Goal: Task Accomplishment & Management: Use online tool/utility

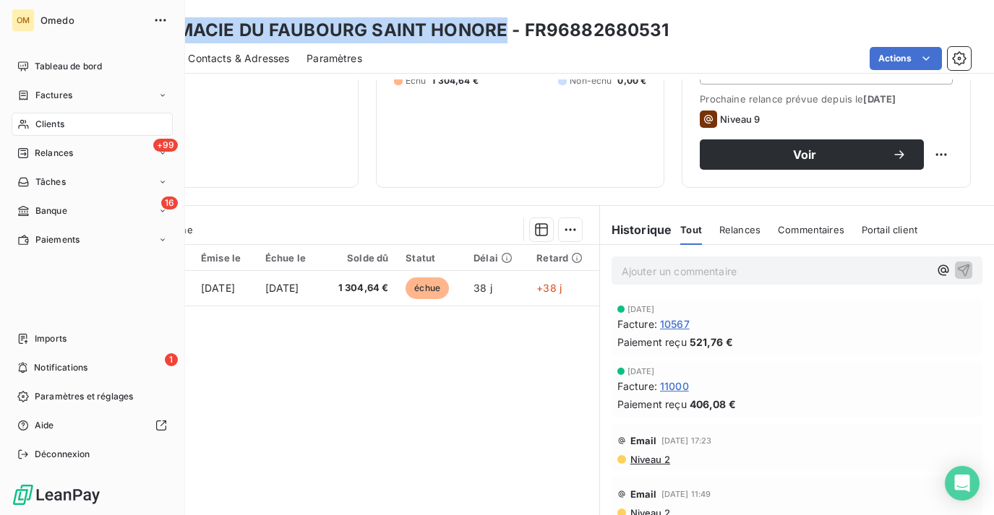
scroll to position [20, 0]
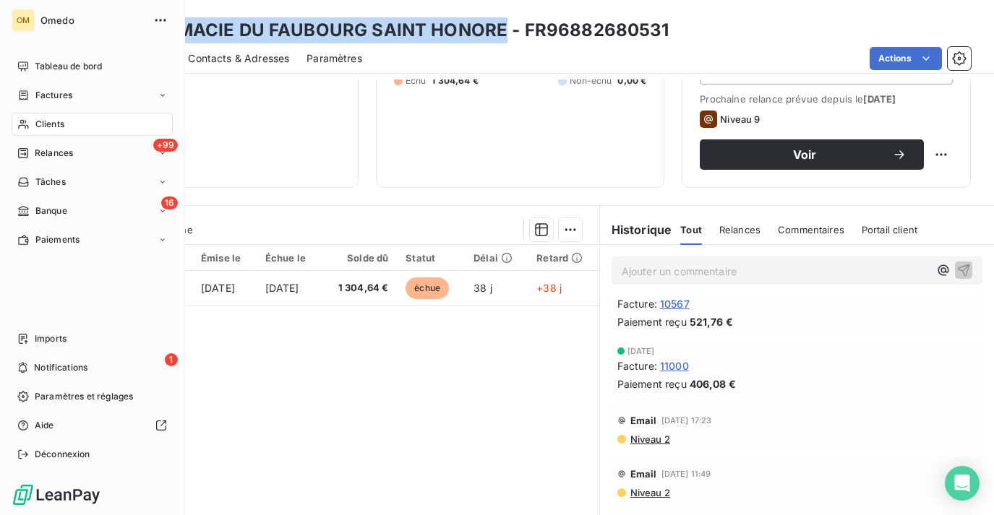
click at [47, 121] on span "Clients" at bounding box center [49, 124] width 29 height 13
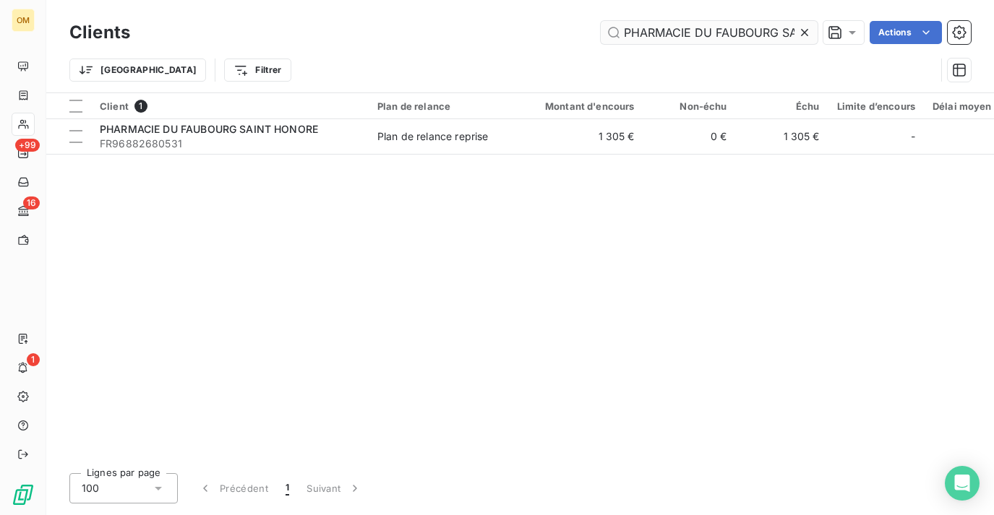
click at [805, 30] on icon at bounding box center [804, 32] width 7 height 7
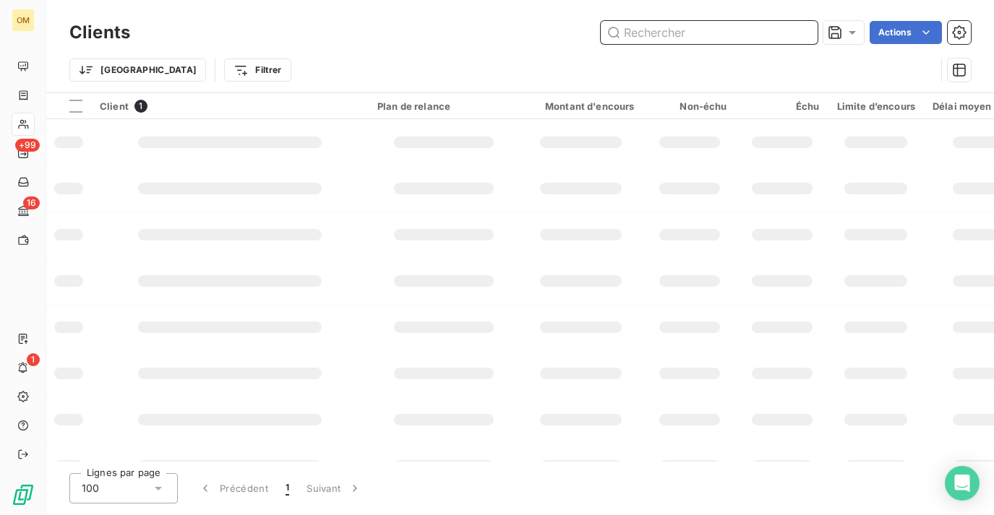
click at [723, 30] on input "text" at bounding box center [708, 32] width 217 height 23
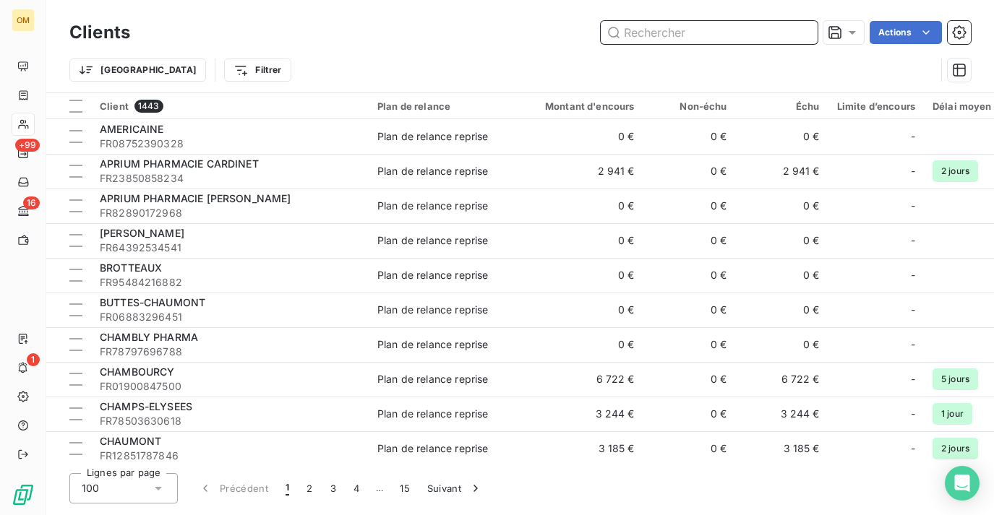
paste input "PHARMACIE MONTAGNY"
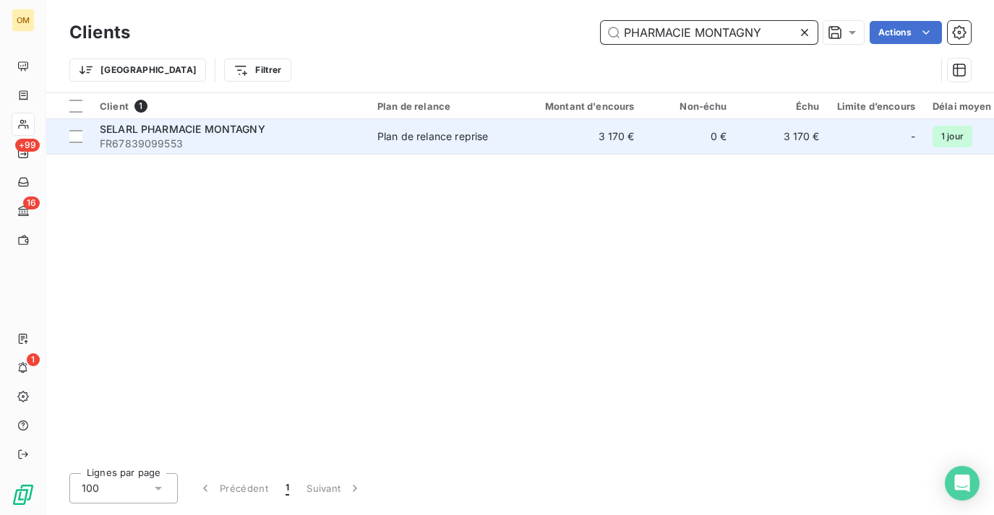
type input "PHARMACIE MONTAGNY"
click at [579, 152] on td "3 170 €" at bounding box center [581, 136] width 124 height 35
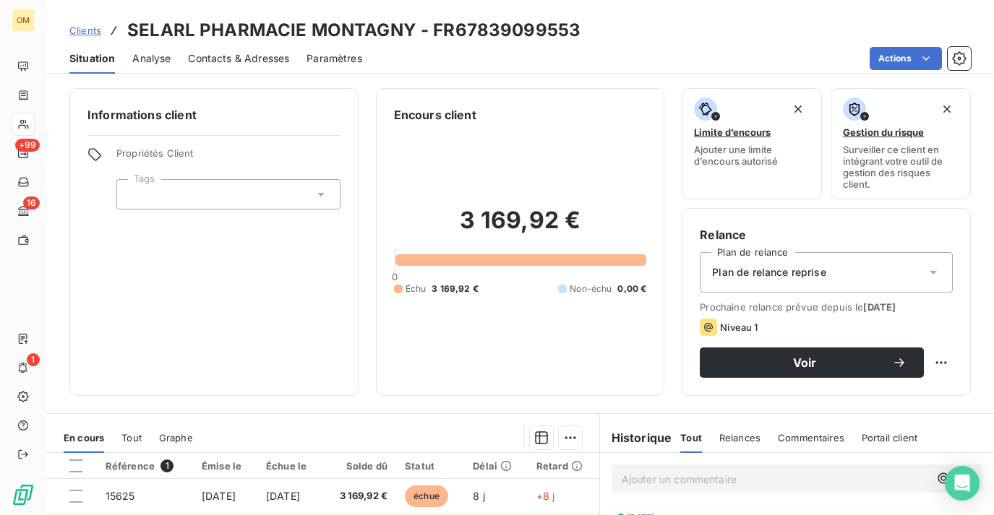
scroll to position [199, 0]
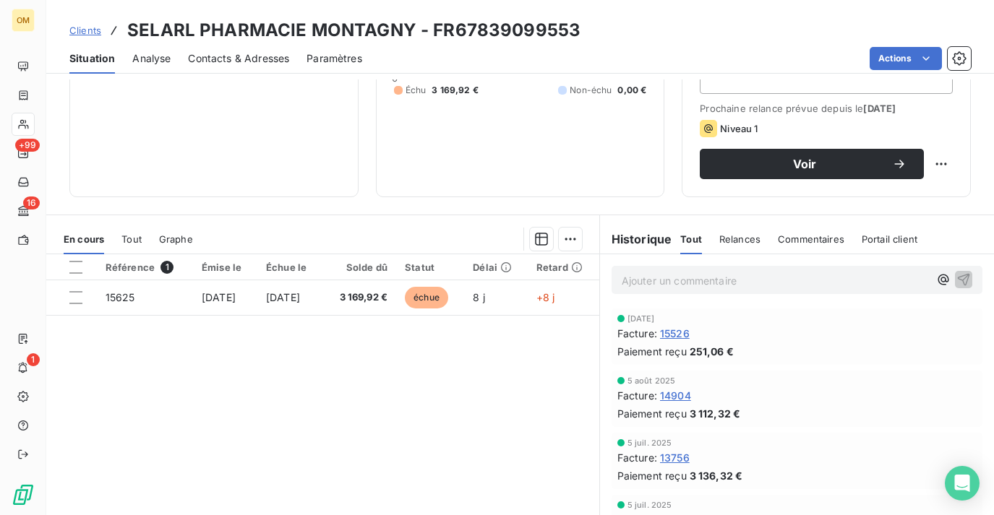
click at [679, 333] on span "15526" at bounding box center [675, 333] width 30 height 15
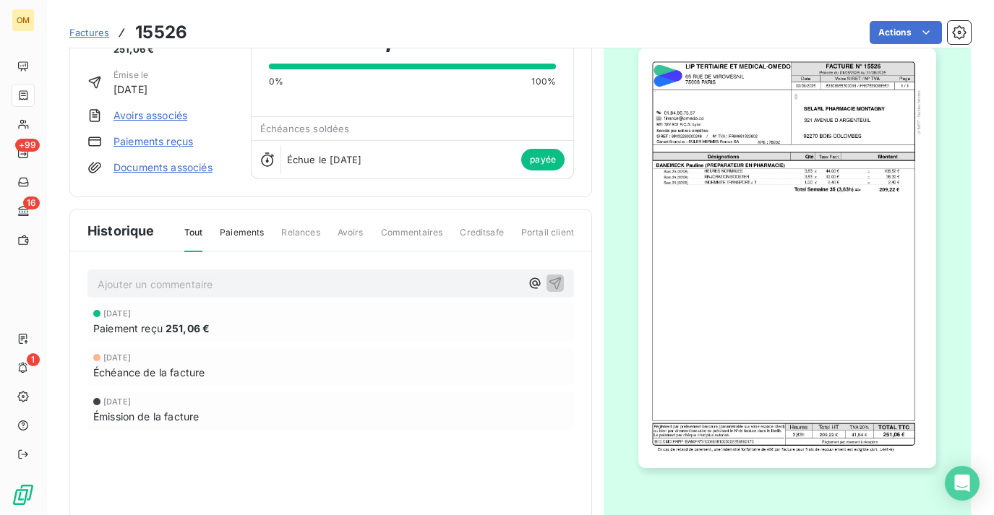
scroll to position [87, 0]
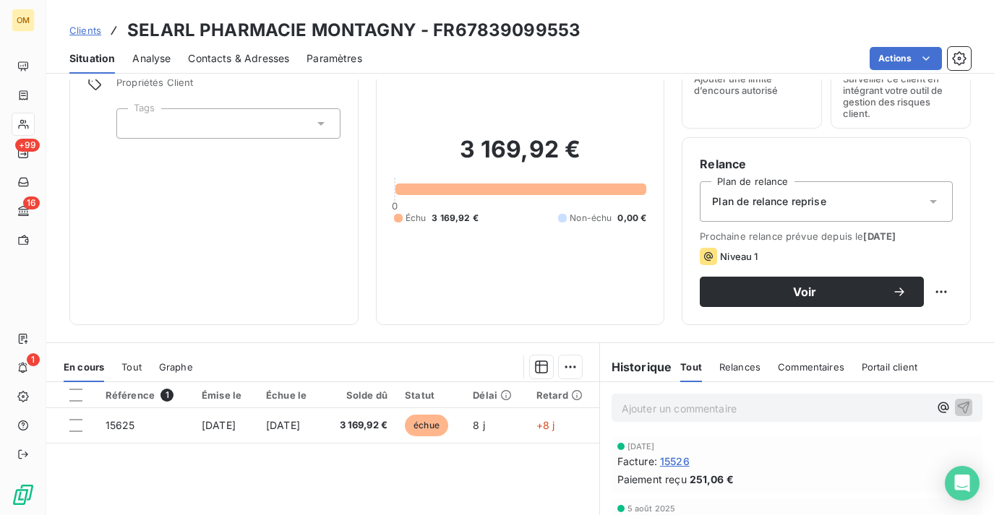
scroll to position [207, 0]
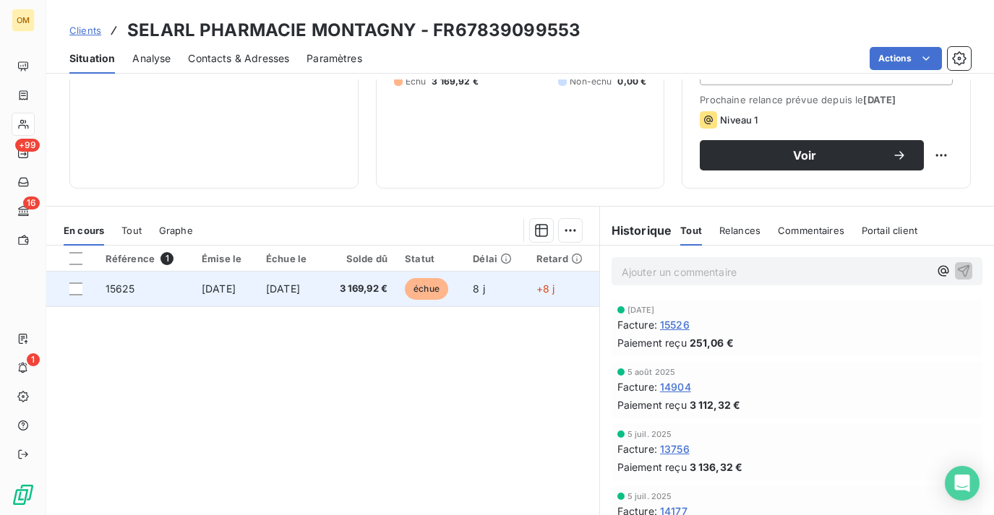
click at [387, 294] on span "3 169,92 €" at bounding box center [359, 289] width 56 height 14
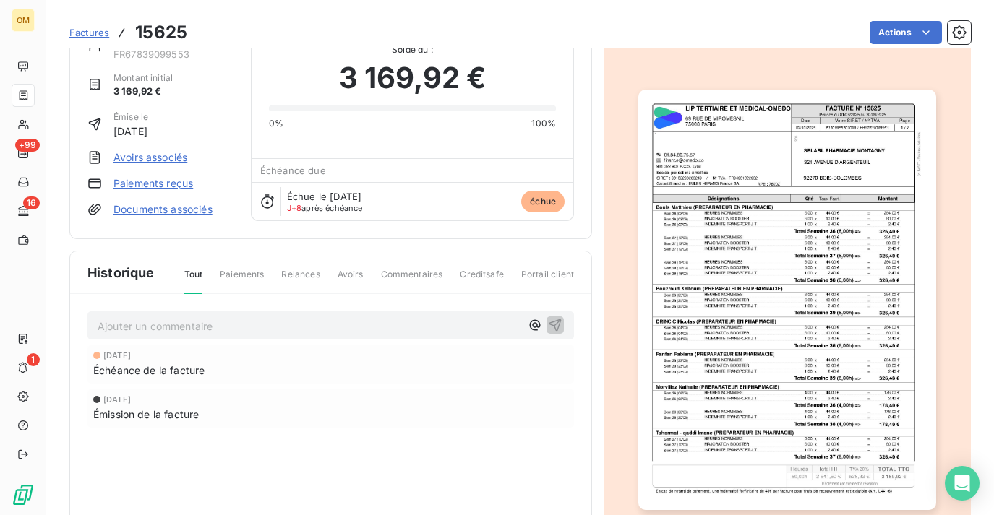
scroll to position [5, 0]
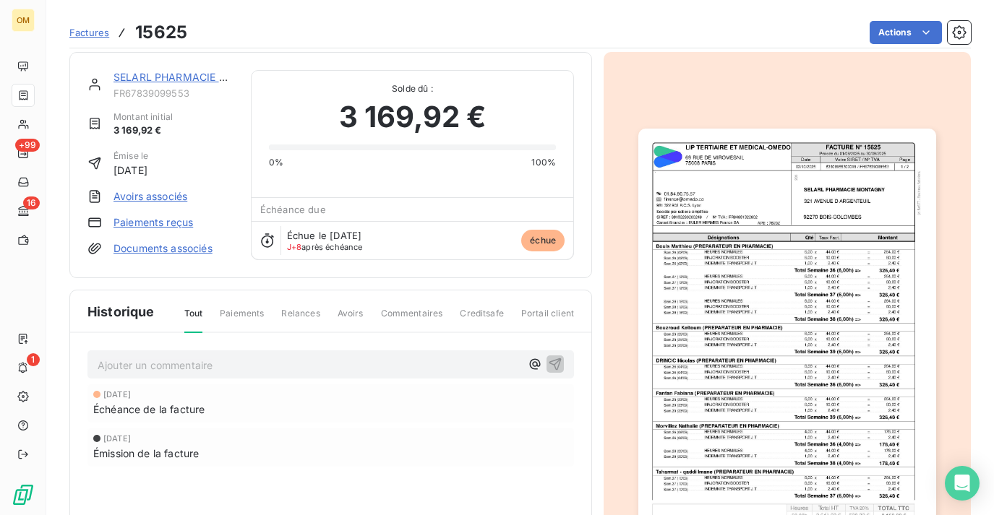
click at [868, 246] on img "button" at bounding box center [786, 339] width 297 height 420
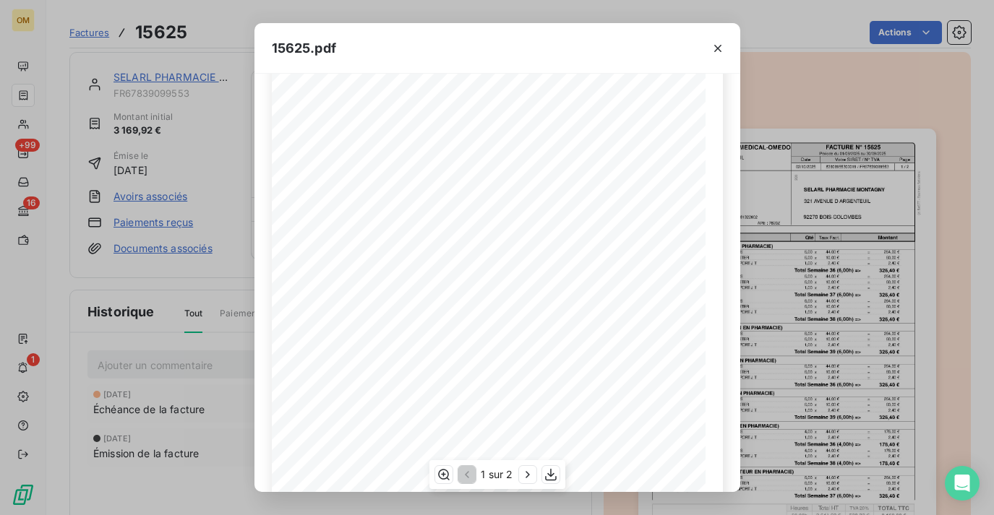
scroll to position [229, 0]
click at [551, 478] on icon "button" at bounding box center [550, 475] width 14 height 14
click at [230, 100] on div "15625.pdf FACTURE N° [GEOGRAPHIC_DATA][STREET_ADDRESS] ET MEDICAL-OMEDO Date Pa…" at bounding box center [497, 257] width 994 height 515
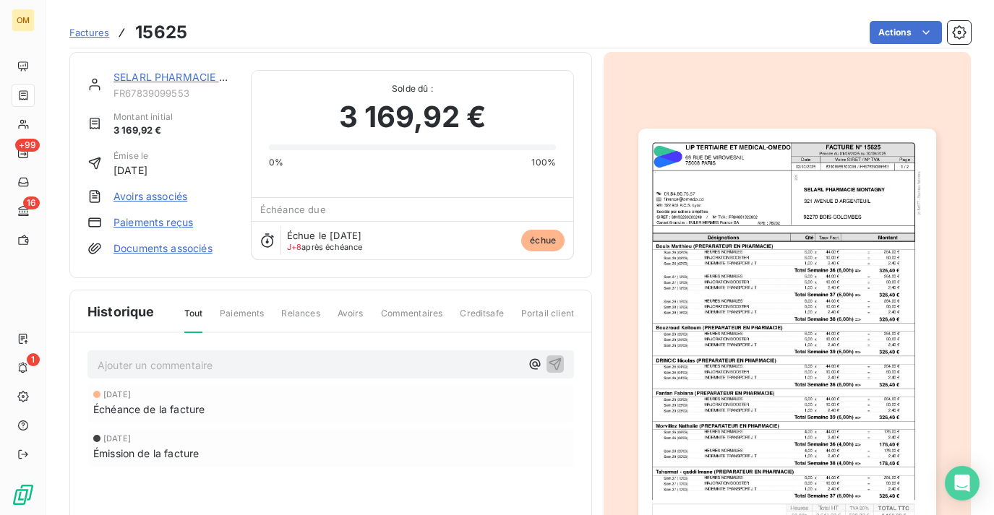
scroll to position [27, 0]
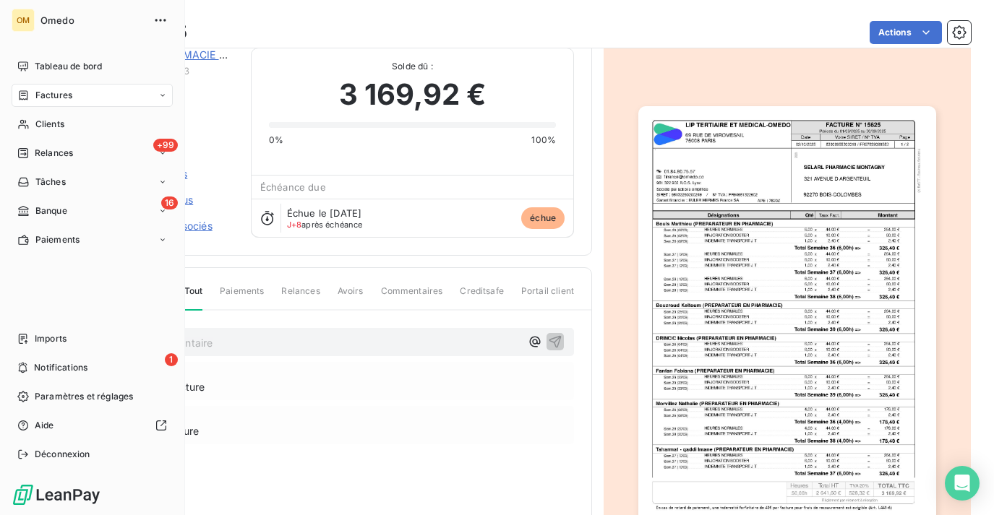
click at [42, 103] on div "Factures" at bounding box center [92, 95] width 161 height 23
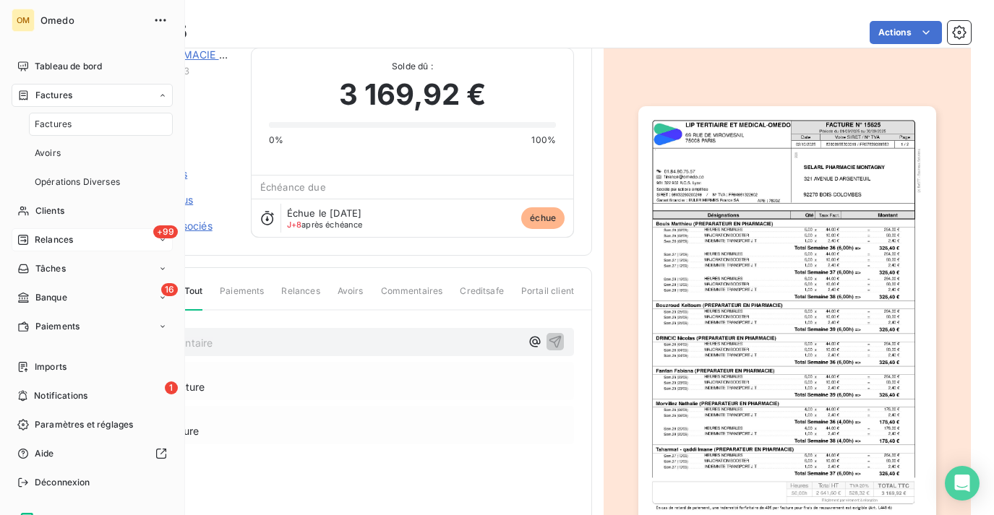
click at [87, 232] on div "+99 Relances" at bounding box center [92, 239] width 161 height 23
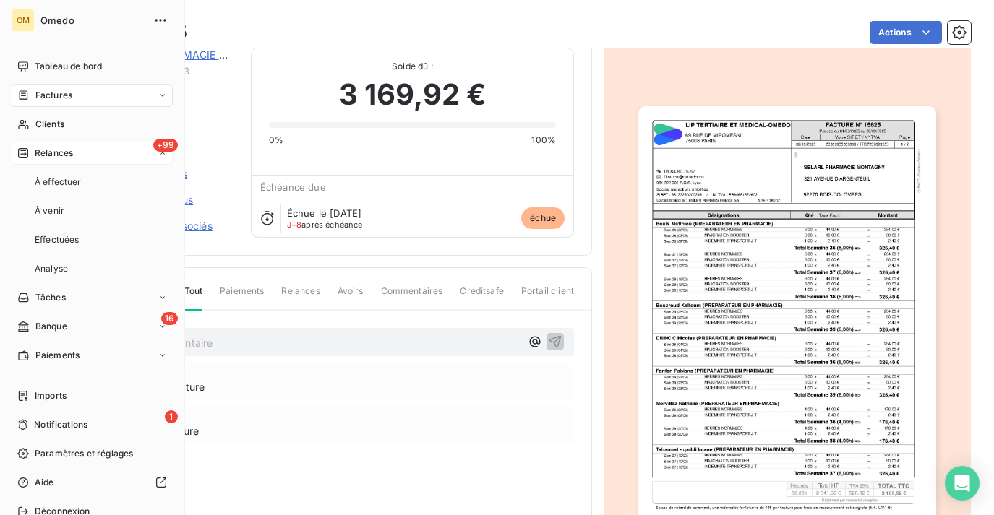
click at [88, 152] on div "+99 Relances" at bounding box center [92, 153] width 161 height 23
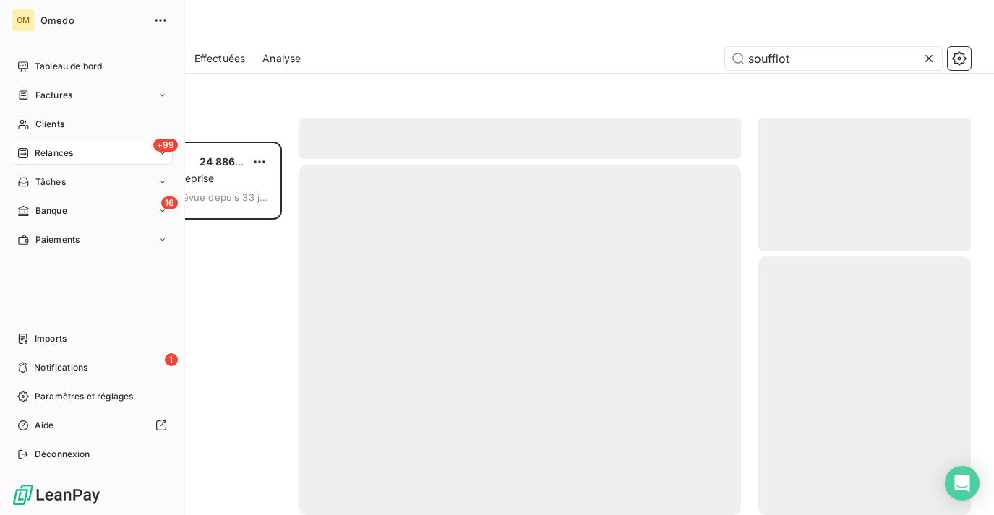
scroll to position [374, 212]
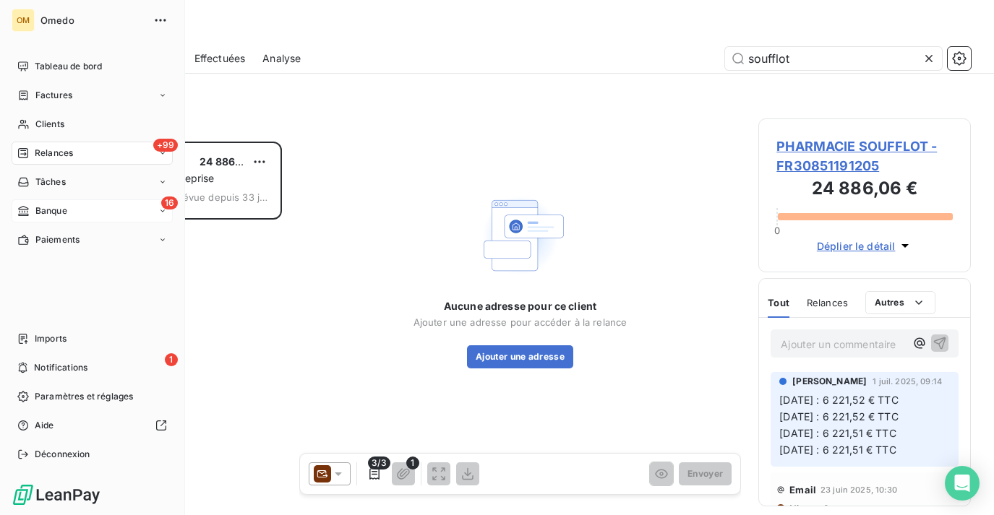
click at [96, 215] on div "16 Banque" at bounding box center [92, 210] width 161 height 23
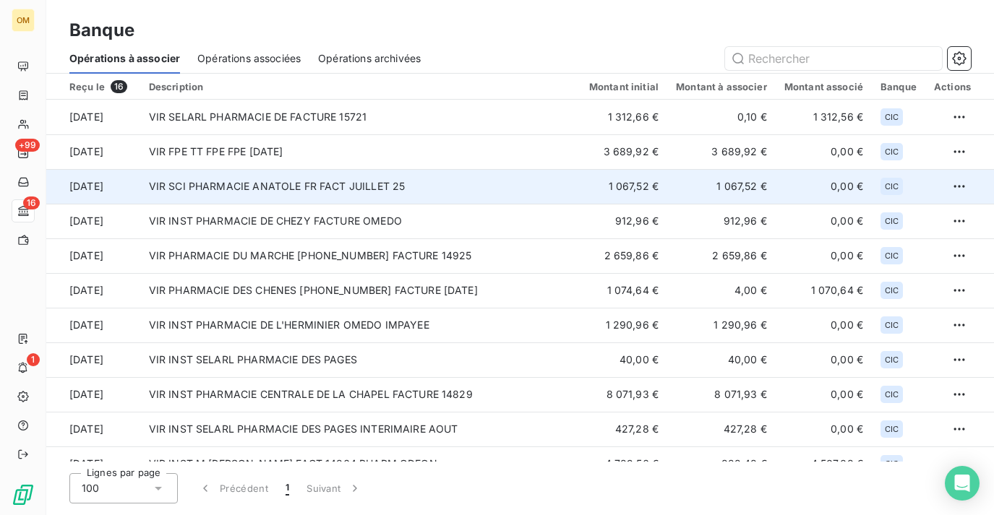
click at [456, 189] on td "VIR SCI PHARMACIE ANATOLE FR FACT JUILLET 25" at bounding box center [360, 186] width 440 height 35
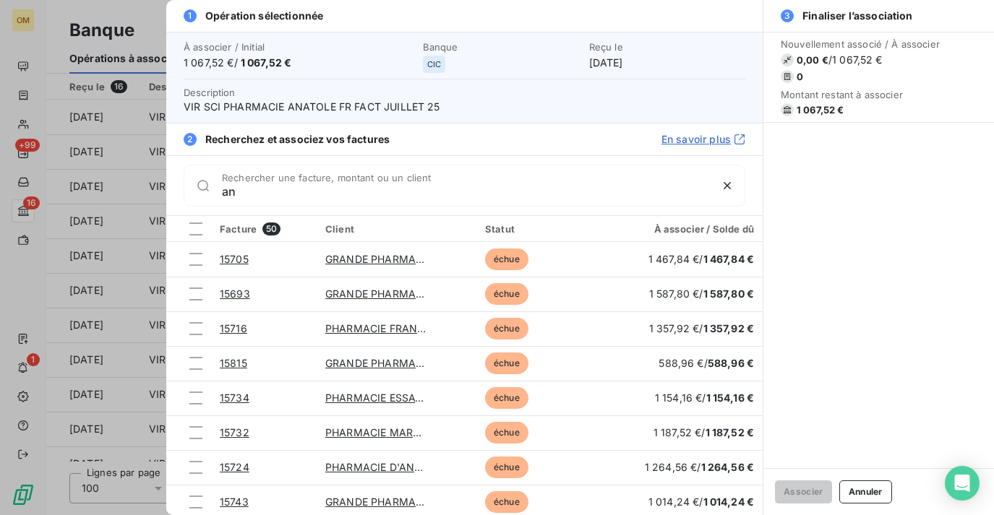
type input "a"
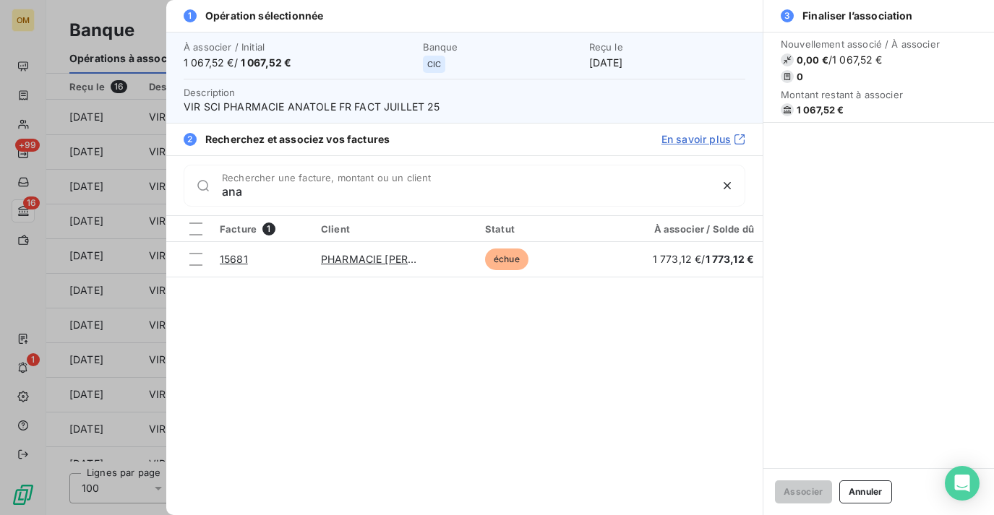
drag, startPoint x: 271, startPoint y: 185, endPoint x: 76, endPoint y: 185, distance: 195.1
click at [76, 515] on div "1 Opération sélectionnée À associer / Initial 1 067,52 € / 1 067,52 € Banque CI…" at bounding box center [497, 515] width 994 height 0
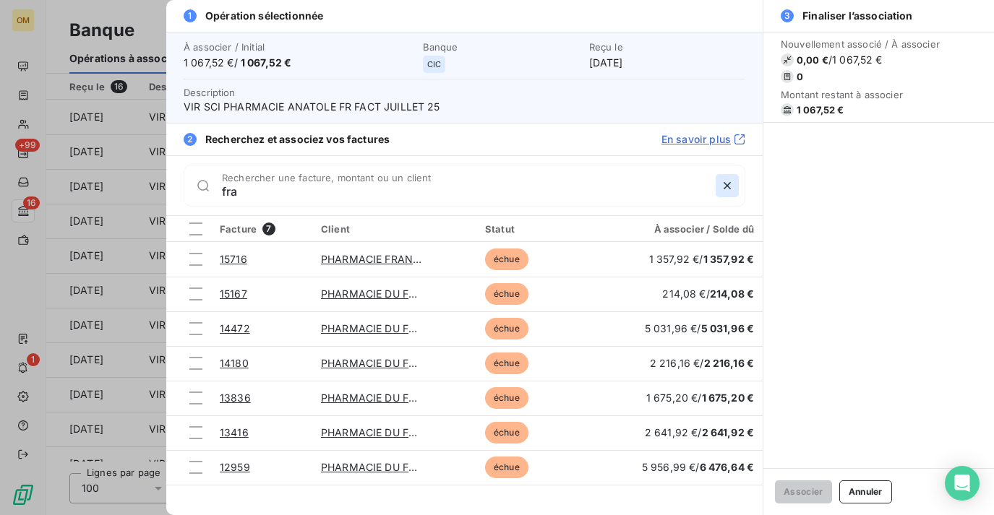
type input "fra"
click at [728, 186] on icon "button" at bounding box center [727, 185] width 14 height 14
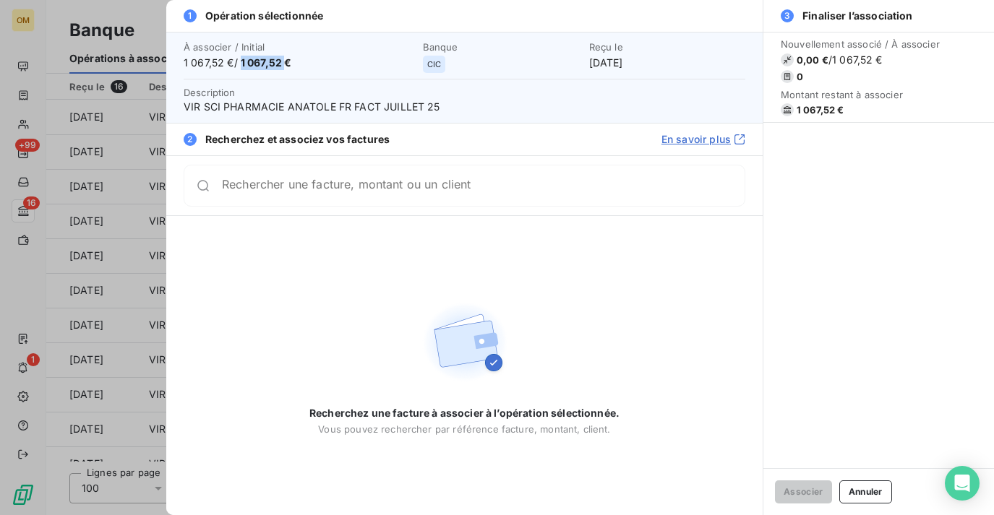
drag, startPoint x: 285, startPoint y: 61, endPoint x: 243, endPoint y: 60, distance: 42.6
click at [243, 60] on span "1 067,52 €" at bounding box center [266, 62] width 51 height 12
copy span "1 067,52"
click at [252, 194] on div "Rechercher une facture, montant ou un client" at bounding box center [464, 186] width 561 height 42
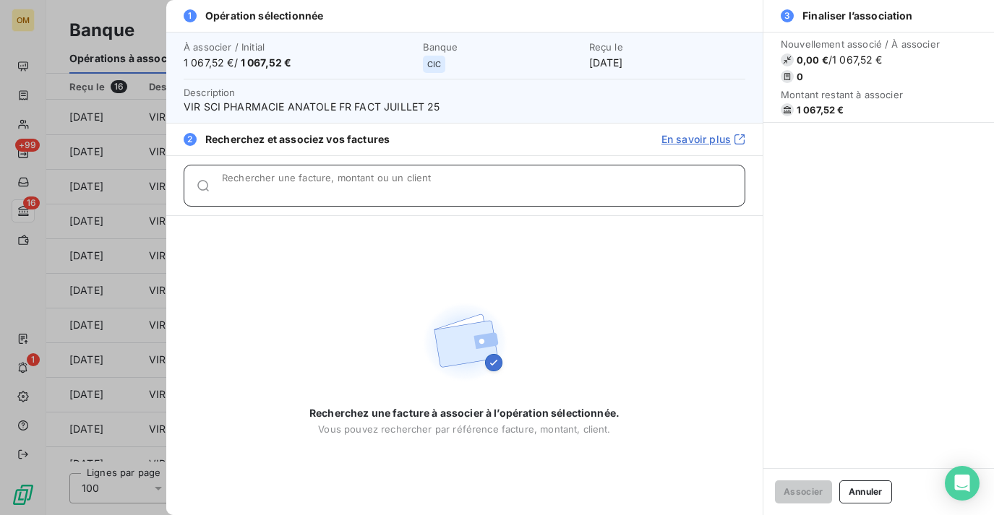
click at [252, 194] on input "Rechercher une facture, montant ou un client" at bounding box center [483, 191] width 522 height 14
paste input "1 067,52"
type input "1 067,52"
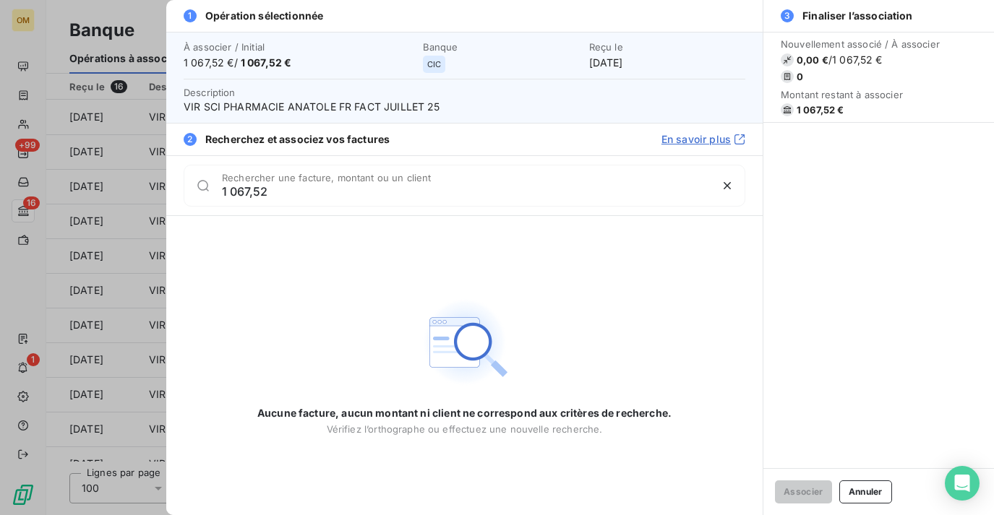
click at [111, 251] on div at bounding box center [497, 257] width 994 height 515
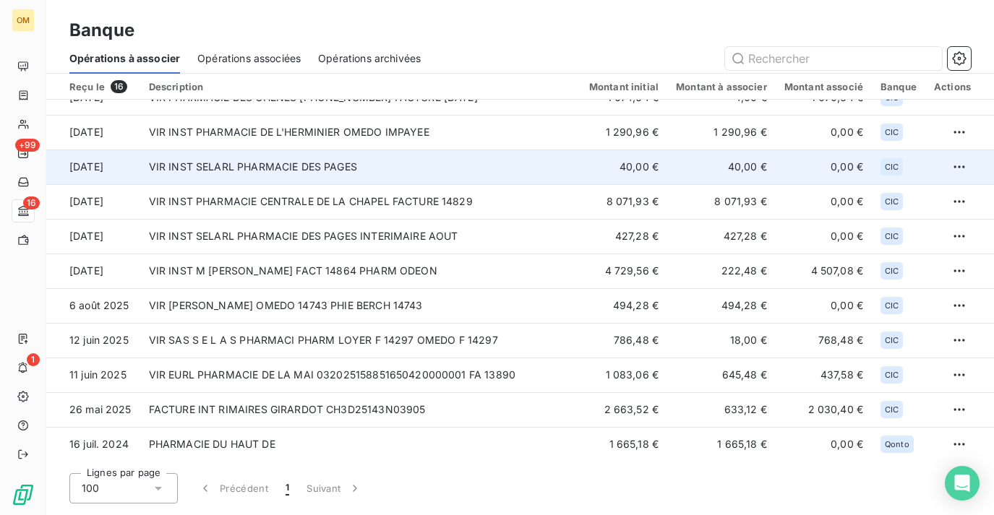
scroll to position [193, 0]
